Goal: Information Seeking & Learning: Check status

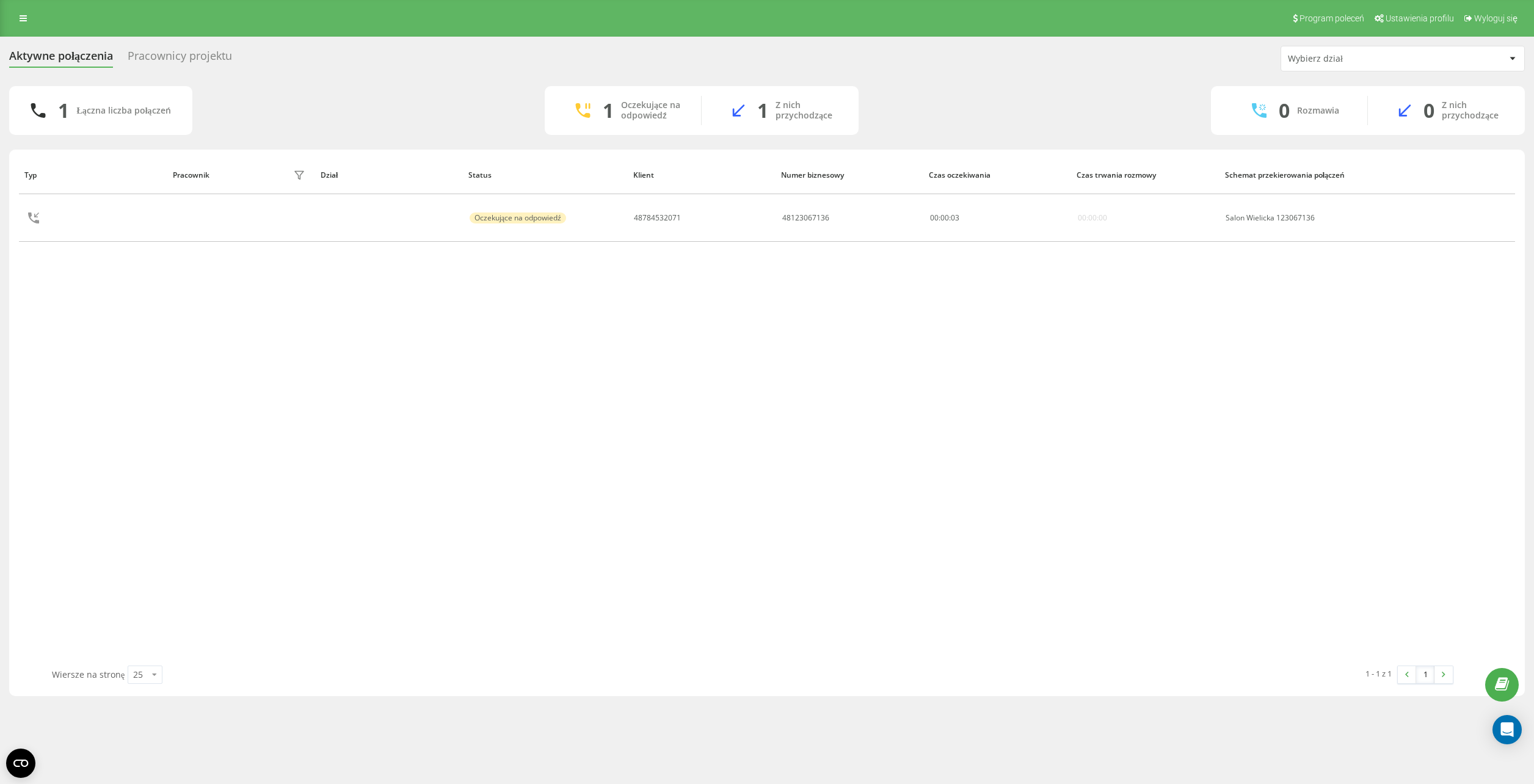
click at [20, 17] on icon at bounding box center [24, 18] width 8 height 8
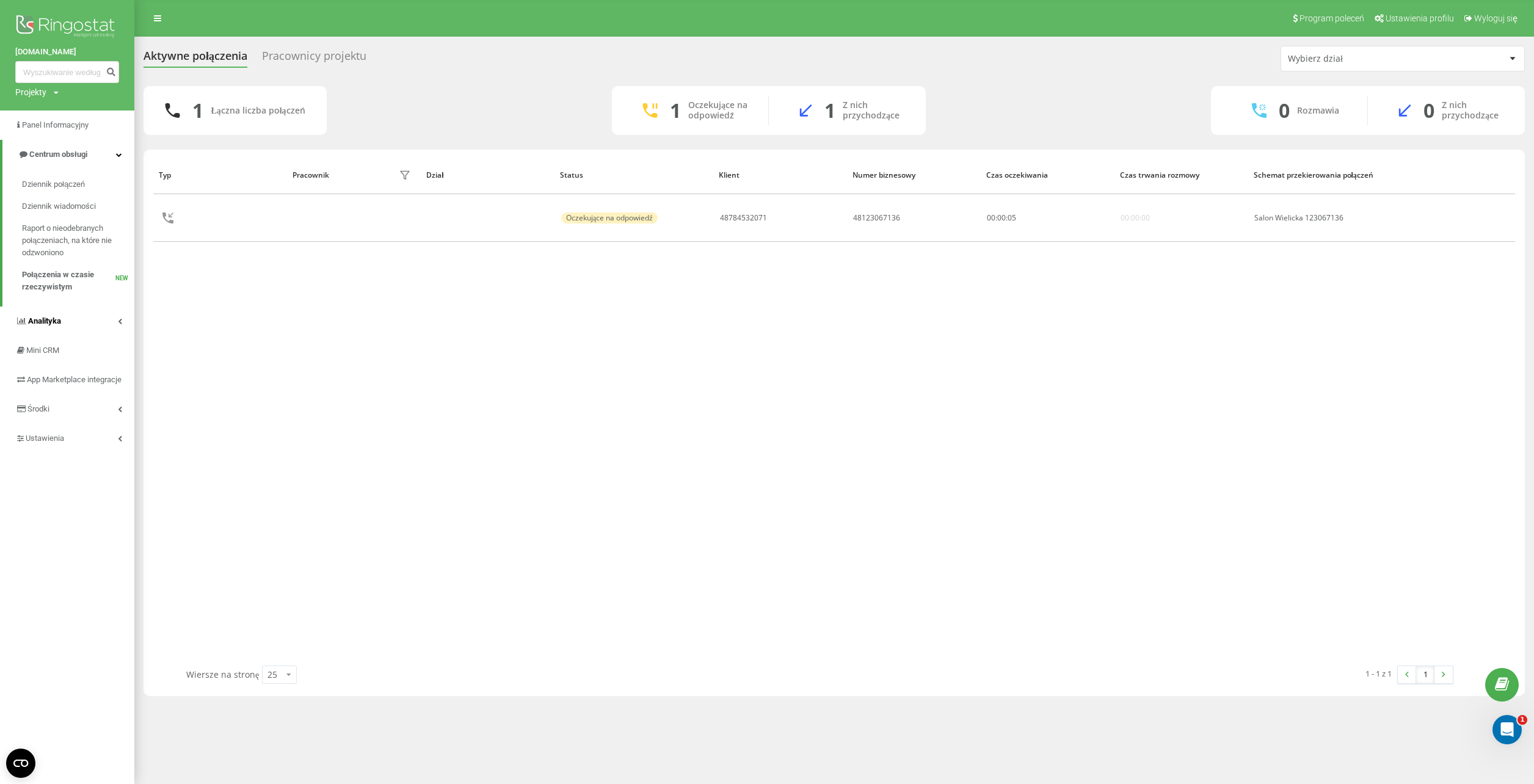
click at [68, 315] on link "Analityka" at bounding box center [67, 321] width 134 height 30
click at [61, 364] on span "Raport o wydajności pracowników" at bounding box center [75, 364] width 106 height 24
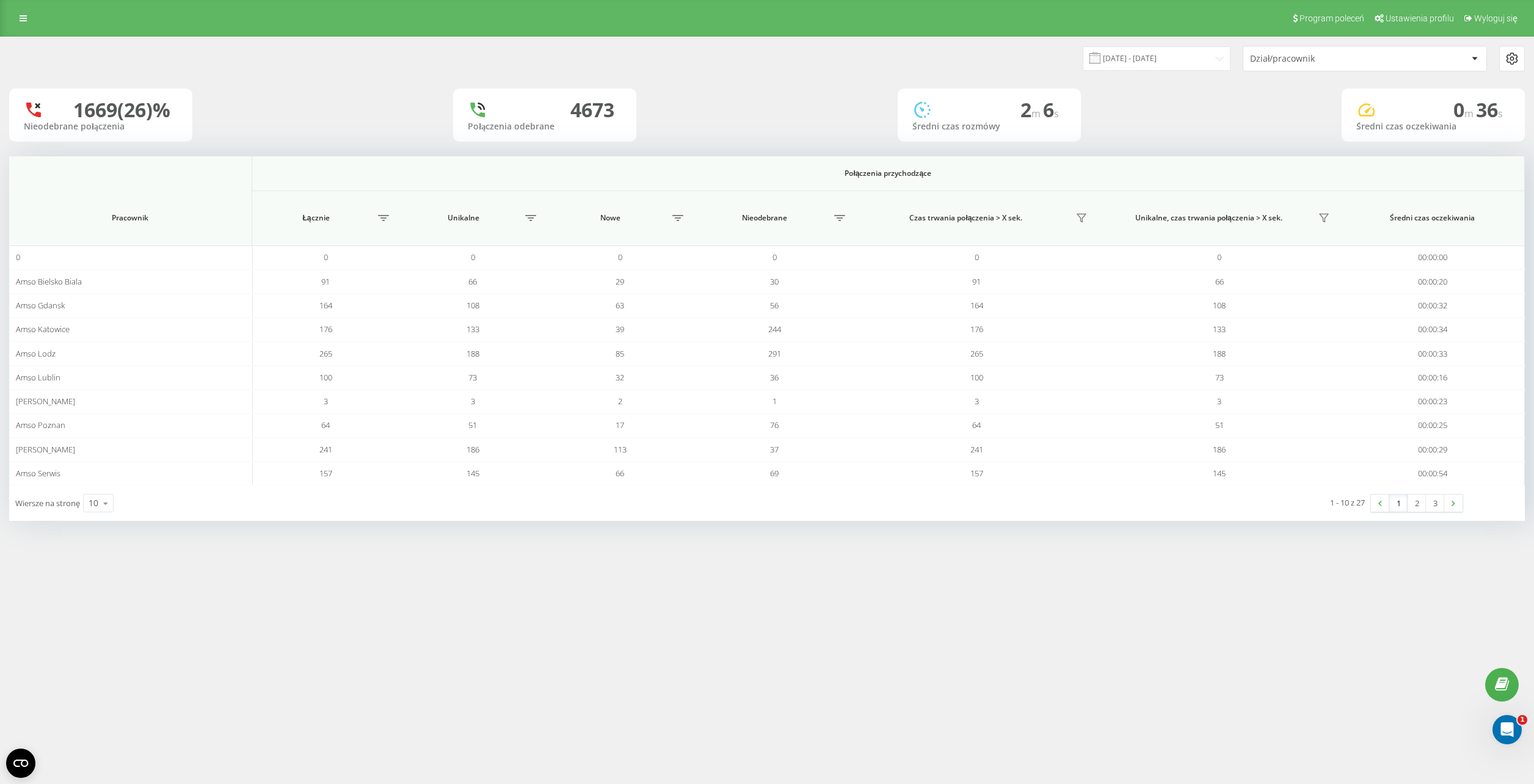
click at [1297, 66] on div "Dział/pracownik" at bounding box center [1365, 58] width 243 height 24
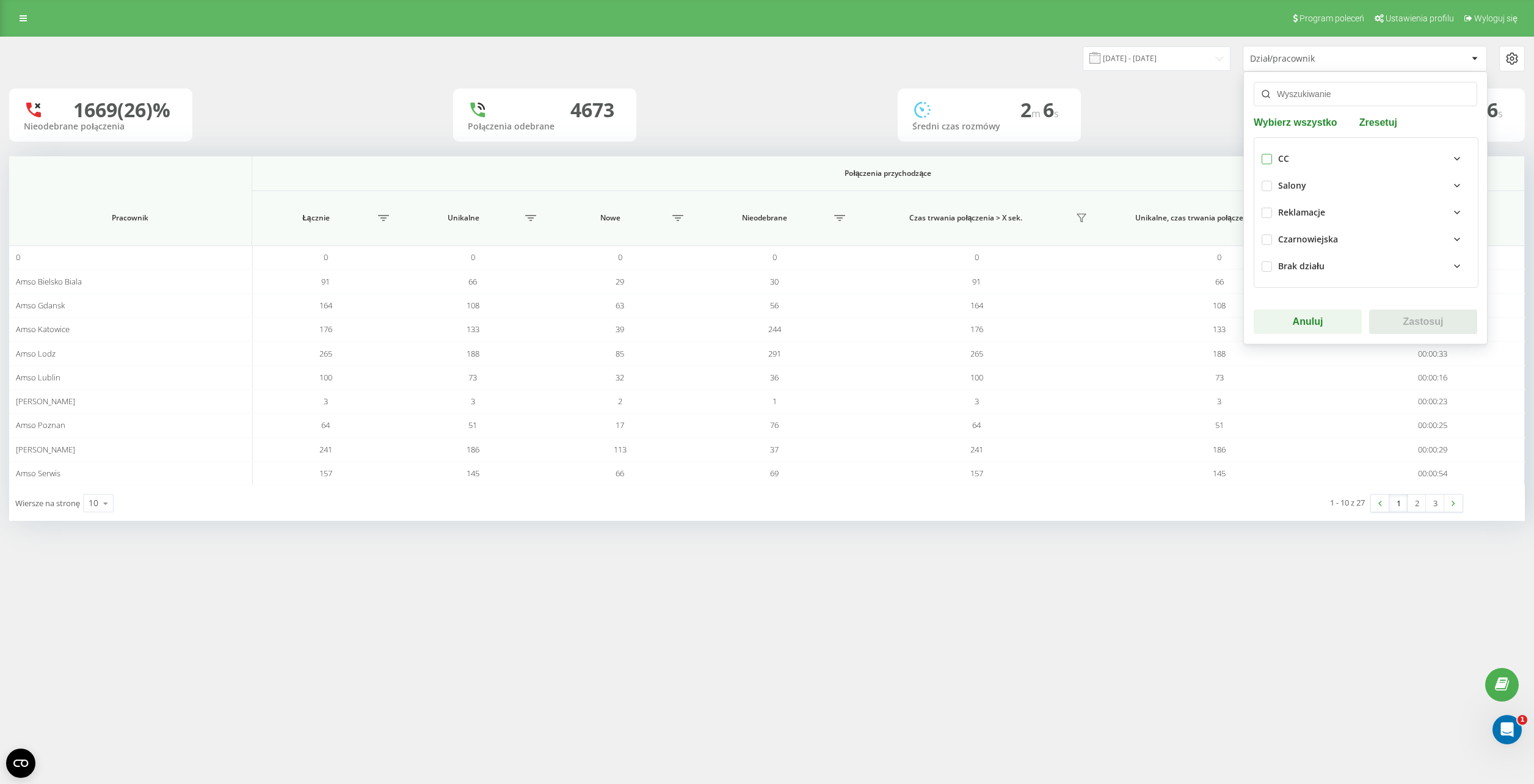
click at [1264, 154] on label at bounding box center [1267, 154] width 11 height 0
checkbox input "true"
click at [1394, 315] on button "Zastosuj" at bounding box center [1423, 321] width 108 height 24
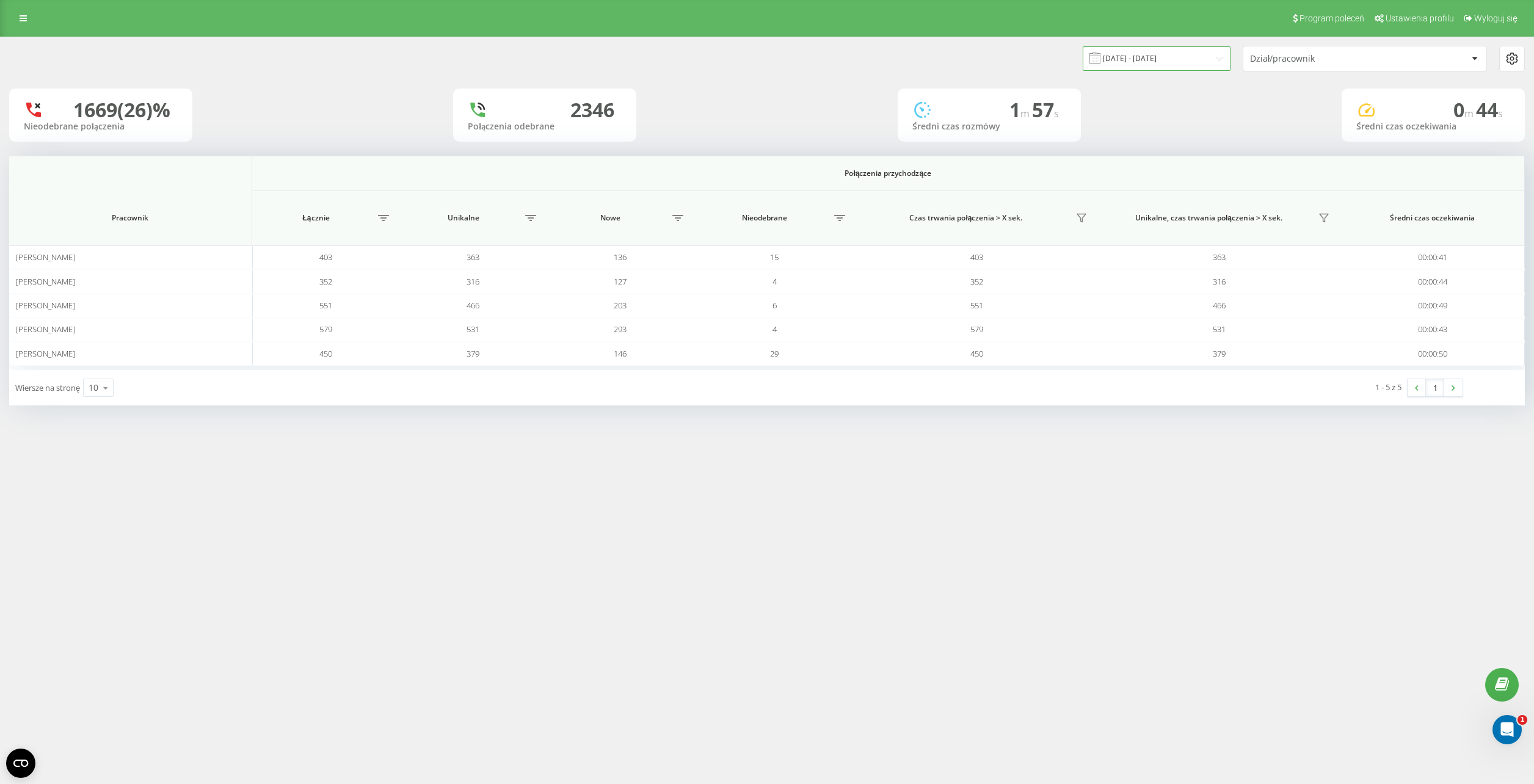
click at [1182, 62] on input "[DATE] - [DATE]" at bounding box center [1156, 58] width 148 height 24
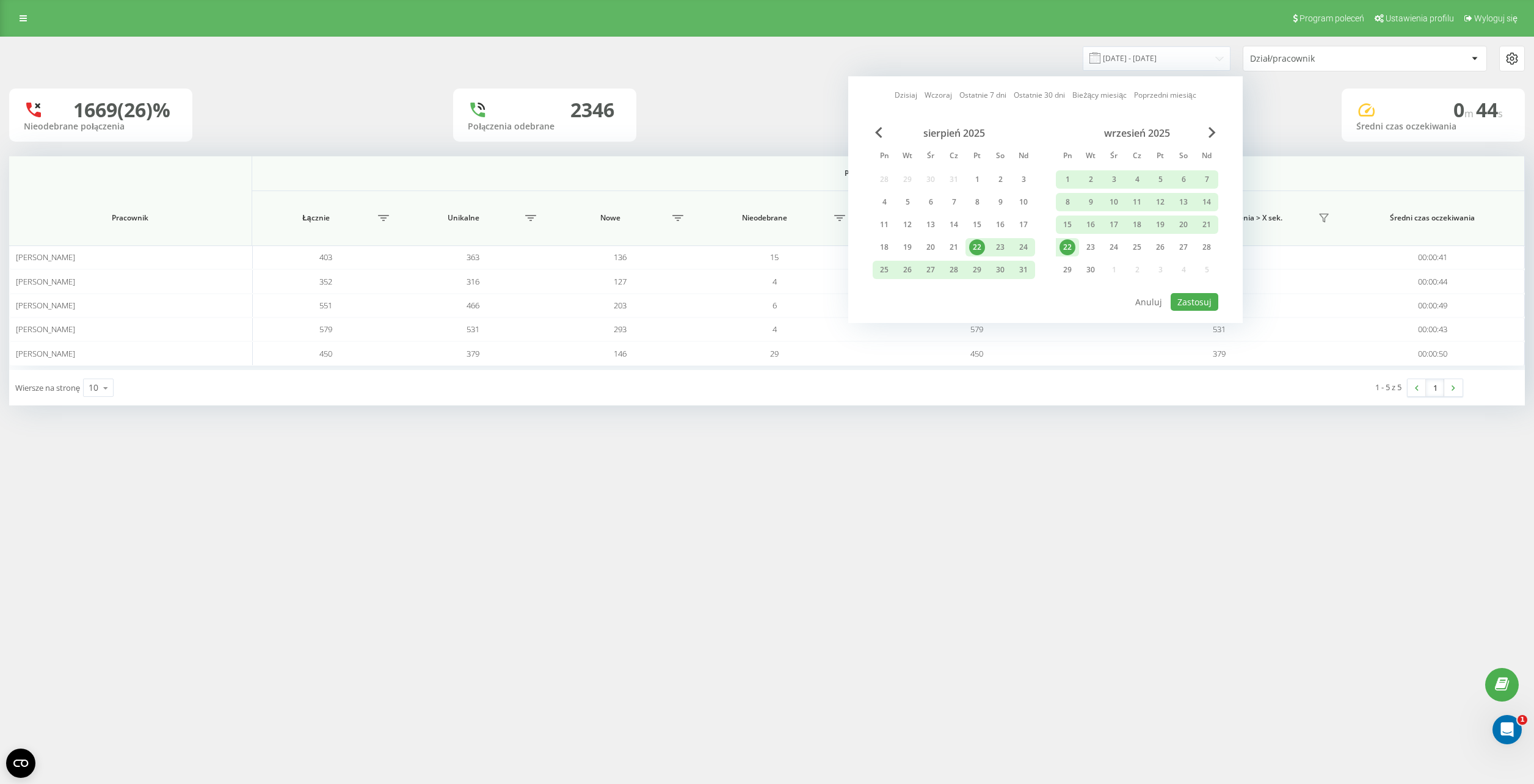
click at [904, 99] on link "Dzisiaj" at bounding box center [906, 95] width 23 height 11
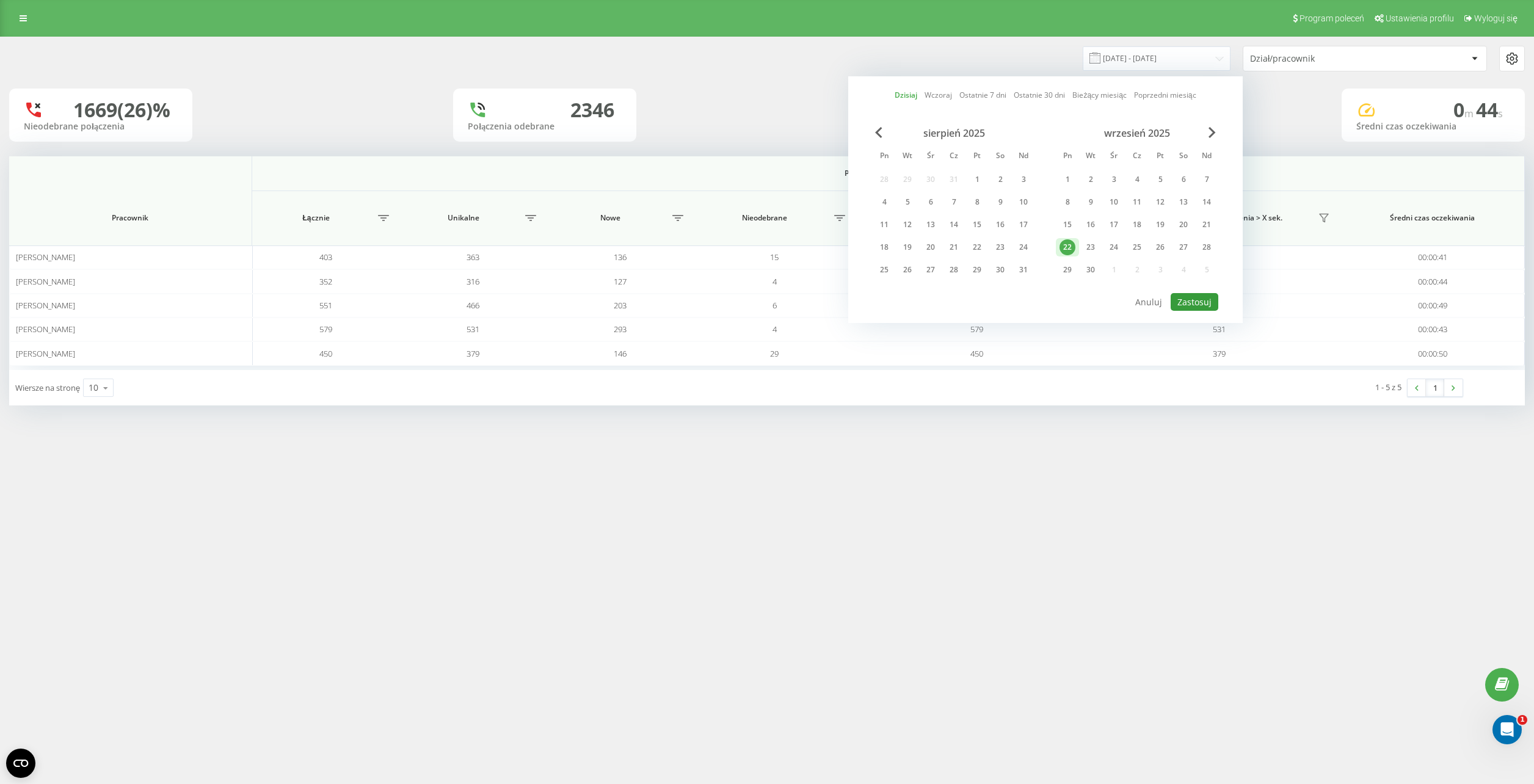
click at [1196, 305] on button "Zastosuj" at bounding box center [1194, 301] width 48 height 17
type input "[DATE] - [DATE]"
